Goal: Task Accomplishment & Management: Use online tool/utility

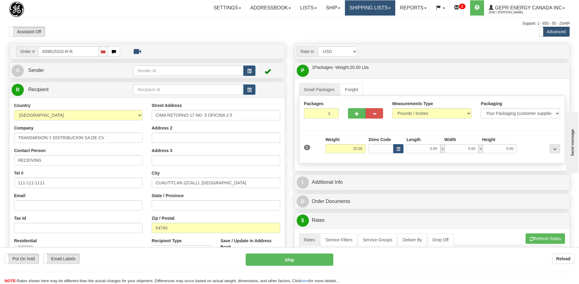
click at [366, 7] on link "Shipping lists" at bounding box center [370, 7] width 50 height 15
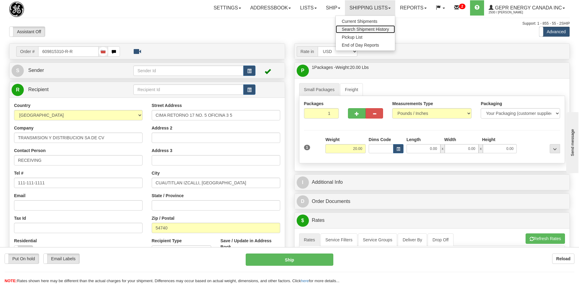
click at [359, 29] on span "Search Shipment History" at bounding box center [365, 29] width 47 height 5
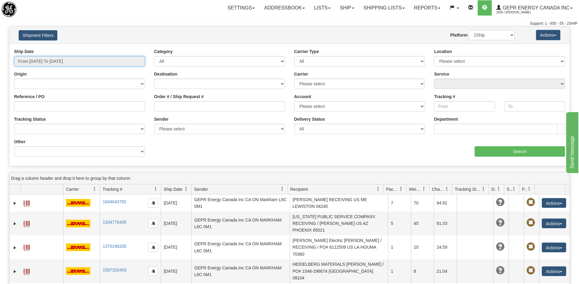
type input "[DATE]"
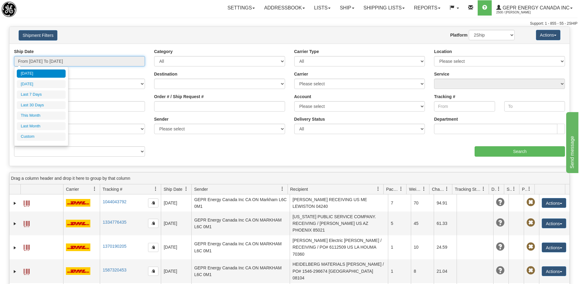
click at [96, 62] on input "From 08/29/2025 To 08/30/2025" at bounding box center [79, 61] width 131 height 10
type input "08/01/2025"
type input "08/31/2025"
type input "07/01/2025"
type input "07/31/2025"
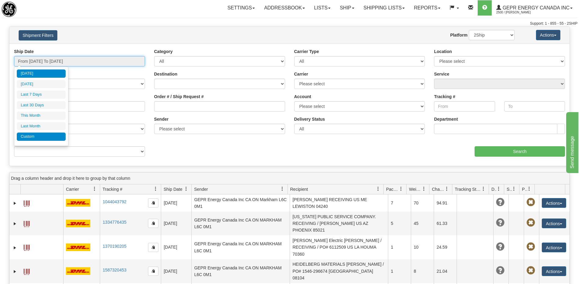
type input "[DATE]"
click at [38, 137] on li "Custom" at bounding box center [41, 137] width 49 height 8
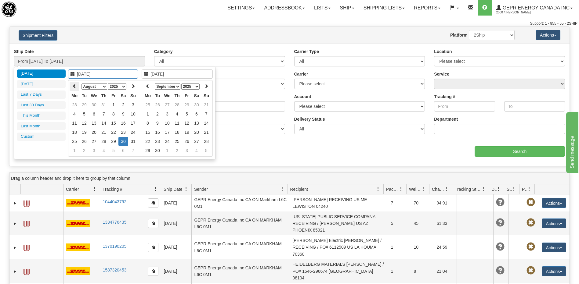
click at [75, 87] on icon at bounding box center [74, 86] width 4 height 4
type input "05/01/2025"
click at [106, 107] on td "1" at bounding box center [104, 104] width 10 height 9
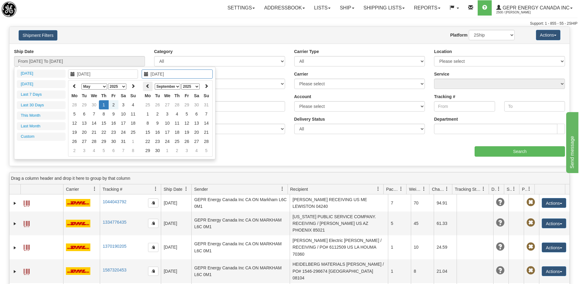
click at [148, 85] on icon at bounding box center [148, 86] width 4 height 4
click at [205, 85] on icon at bounding box center [206, 86] width 4 height 4
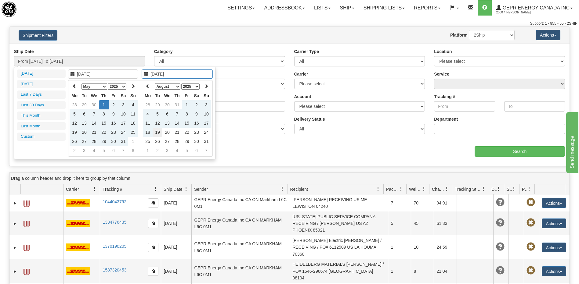
type input "08/19/2025"
click at [159, 133] on td "19" at bounding box center [158, 132] width 10 height 9
type input "From 05/01/2025 To 08/19/2025"
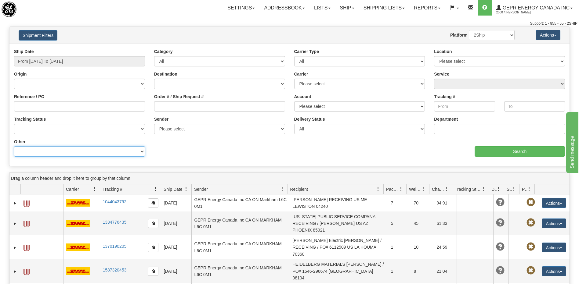
click at [89, 149] on select "Billing Account # Billing Type BOL # (LTL) Commodity Or Documents Consolidation…" at bounding box center [79, 151] width 131 height 10
click at [14, 146] on select "Billing Account # Billing Type BOL # (LTL) Commodity Or Documents Consolidation…" at bounding box center [79, 151] width 131 height 10
click at [49, 152] on select "Billing Account # Billing Type BOL # (LTL) Commodity Or Documents Consolidation…" at bounding box center [79, 151] width 131 height 10
click at [55, 151] on select "Billing Account # Billing Type BOL # (LTL) Commodity Or Documents Consolidation…" at bounding box center [79, 151] width 131 height 10
select select "Recipient_City"
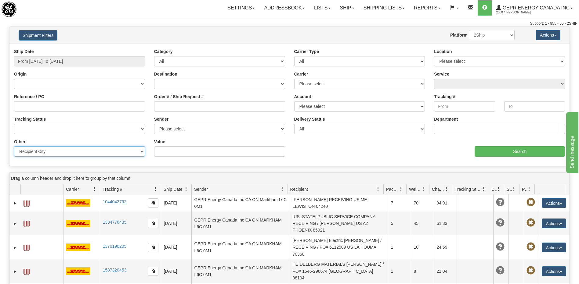
click at [14, 146] on select "Billing Account # Billing Type BOL # (LTL) Commodity Or Documents Consolidation…" at bounding box center [79, 151] width 131 height 10
click at [165, 150] on input "Value" at bounding box center [219, 151] width 131 height 10
paste input "BOGOTA"
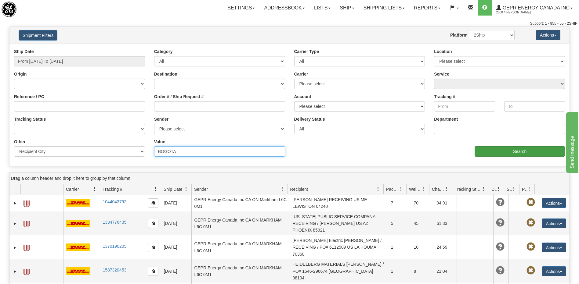
type input "BOGOTA"
click at [493, 152] on input "Search" at bounding box center [519, 151] width 90 height 10
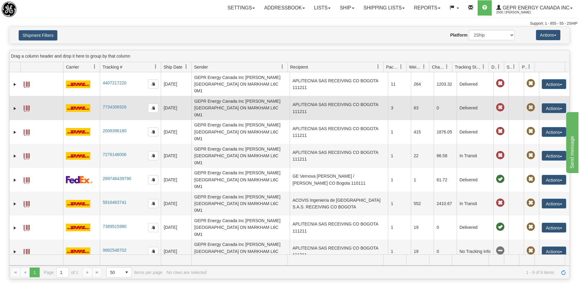
click at [360, 96] on td "APLITECNIA SAS RECEIVING CO BOGOTA 111211" at bounding box center [339, 108] width 98 height 24
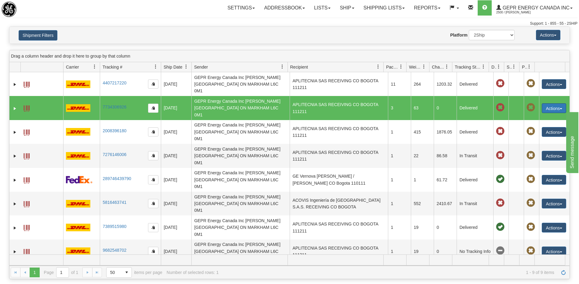
click at [545, 103] on button "Actions" at bounding box center [554, 108] width 24 height 10
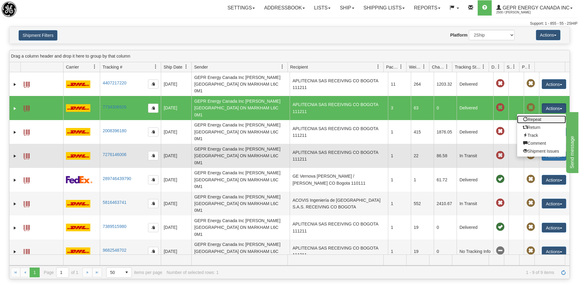
drag, startPoint x: 534, startPoint y: 110, endPoint x: 560, endPoint y: 132, distance: 34.8
click at [533, 116] on link "Repeat" at bounding box center [541, 120] width 49 height 8
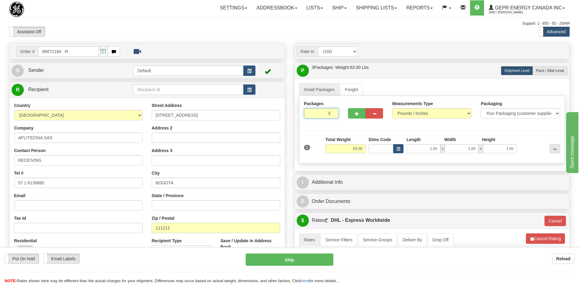
click at [324, 117] on input "3" at bounding box center [321, 113] width 35 height 10
type input "2"
click at [252, 28] on div "Assistant On Assistant Off Do a return Do a return Previous Next Standard Advan…" at bounding box center [290, 32] width 570 height 10
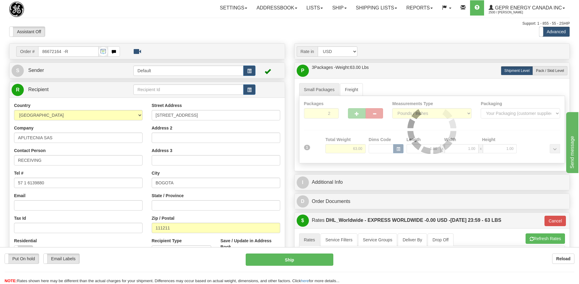
type input "P"
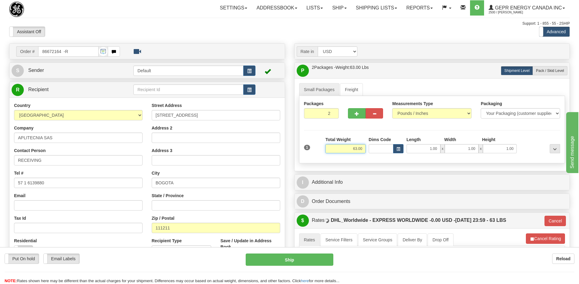
click at [357, 151] on input "63.00" at bounding box center [345, 148] width 40 height 9
click at [313, 112] on input "2" at bounding box center [321, 113] width 35 height 10
type input "1"
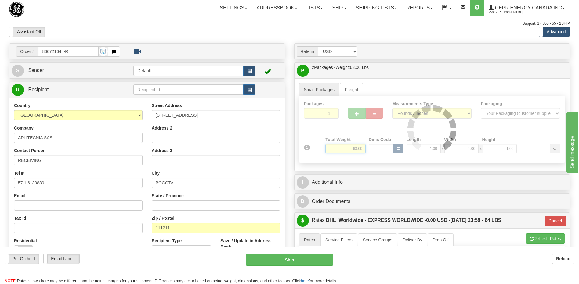
click at [358, 147] on div "Packages 1 1 Measurements Type" at bounding box center [432, 129] width 266 height 67
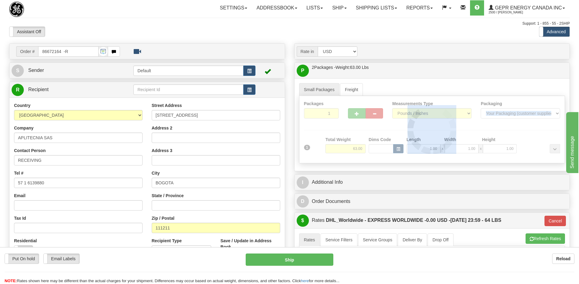
click at [358, 147] on div at bounding box center [431, 129] width 265 height 67
type input "P"
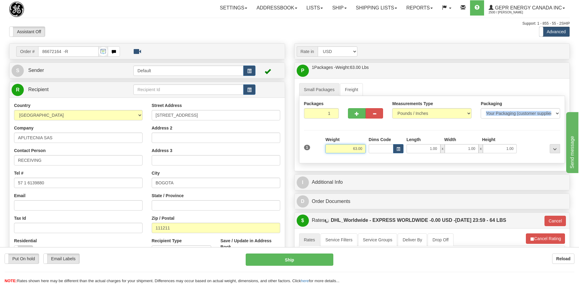
click at [357, 150] on input "63.00" at bounding box center [345, 148] width 40 height 9
type input "2"
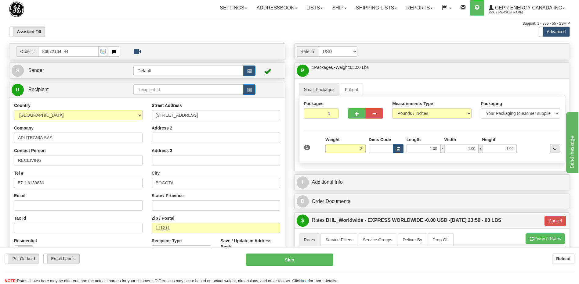
type input "P"
type input "2.00"
click at [282, 34] on div "Assistant On Assistant Off Do a return Do a return Previous Next Standard Advan…" at bounding box center [290, 32] width 570 height 10
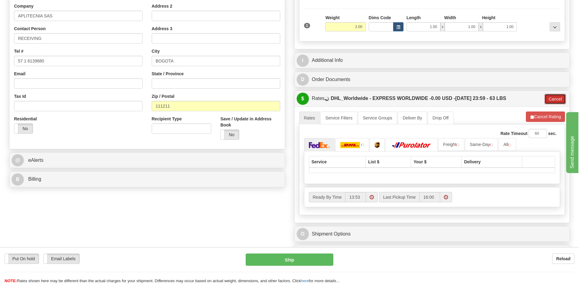
click at [561, 100] on button "Cancel" at bounding box center [554, 99] width 21 height 10
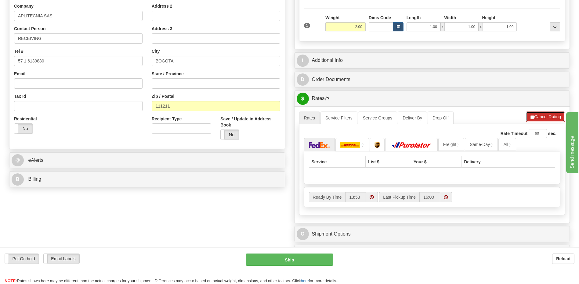
click at [552, 117] on button "Cancel Rating" at bounding box center [545, 117] width 39 height 10
click at [543, 118] on button "Refresh Rates" at bounding box center [544, 117] width 39 height 10
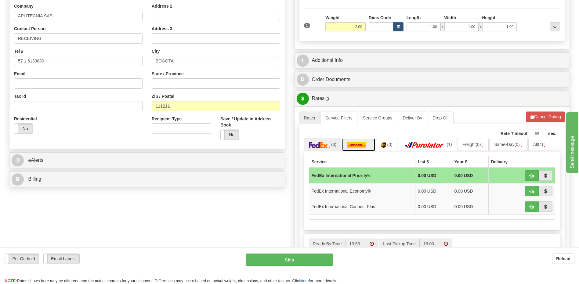
click at [359, 145] on img at bounding box center [357, 145] width 20 height 6
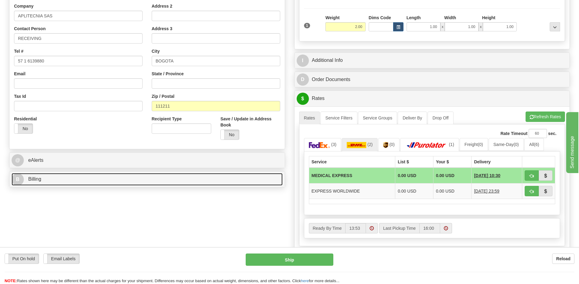
click at [116, 178] on link "B Billing" at bounding box center [147, 179] width 271 height 13
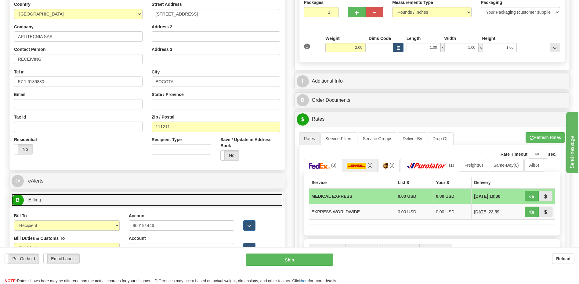
scroll to position [92, 0]
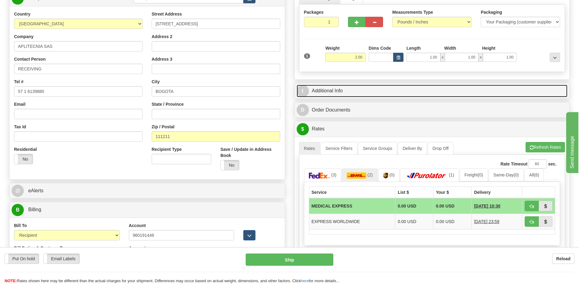
click at [333, 91] on link "I Additional Info" at bounding box center [432, 91] width 271 height 13
